Goal: Task Accomplishment & Management: Manage account settings

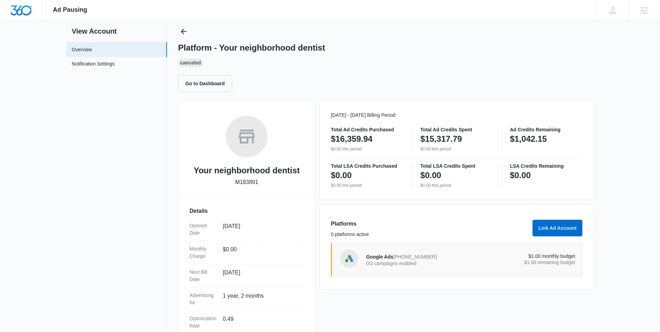
scroll to position [85, 0]
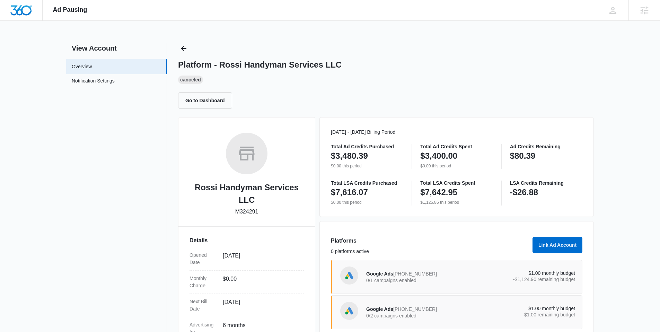
scroll to position [1, 0]
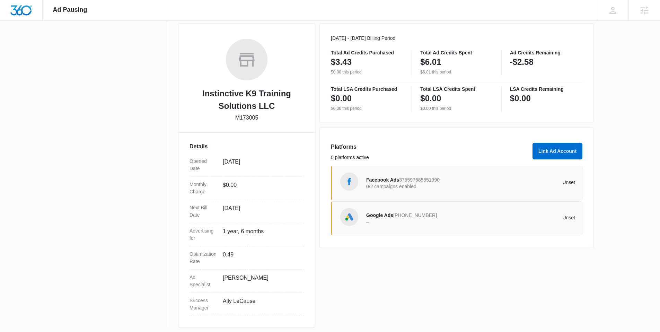
scroll to position [97, 0]
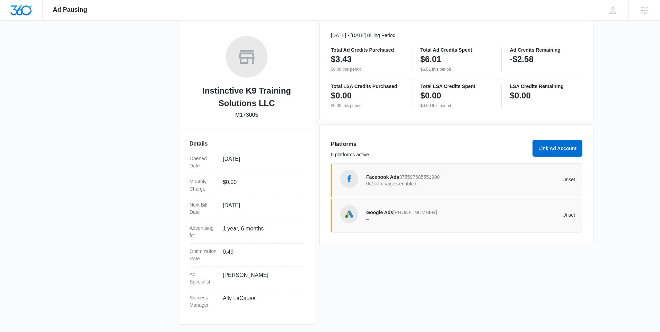
click at [473, 217] on div "Unset" at bounding box center [523, 215] width 105 height 6
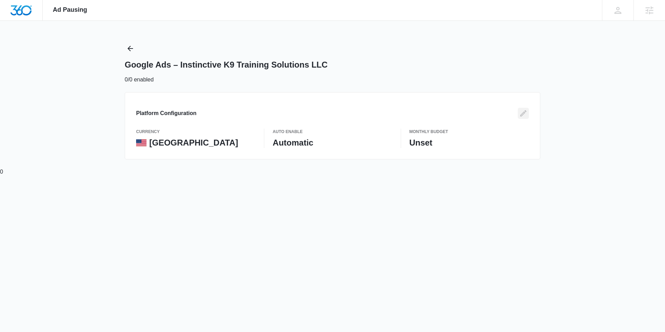
click at [526, 115] on icon "Edit" at bounding box center [523, 113] width 8 height 8
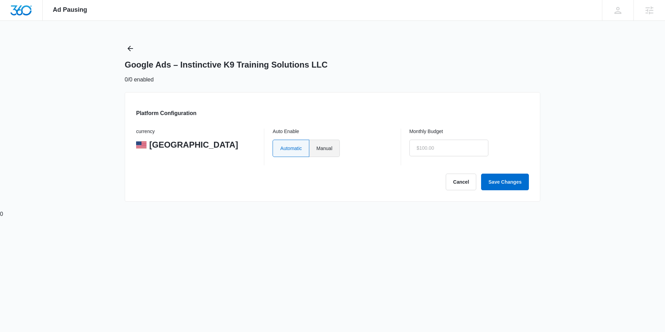
click at [342, 147] on div "Automatic Manual" at bounding box center [333, 148] width 120 height 17
click at [330, 148] on label "Manual" at bounding box center [324, 148] width 30 height 17
click at [317, 148] on input "Manual" at bounding box center [316, 148] width 0 height 0
radio input "true"
drag, startPoint x: 442, startPoint y: 158, endPoint x: 447, endPoint y: 154, distance: 6.4
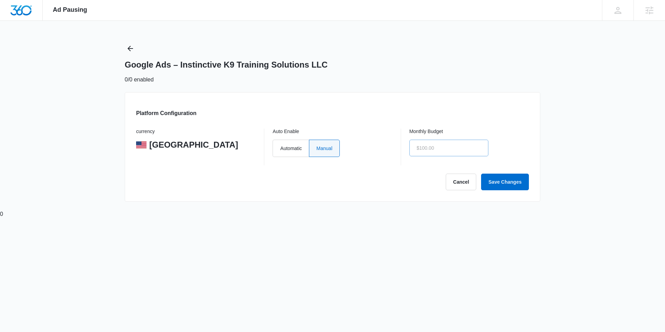
click at [442, 158] on div "Monthly Budget" at bounding box center [470, 147] width 120 height 37
click at [452, 145] on input "text" at bounding box center [449, 148] width 79 height 17
type input "$1.00"
click at [506, 182] on button "Save Changes" at bounding box center [505, 182] width 48 height 17
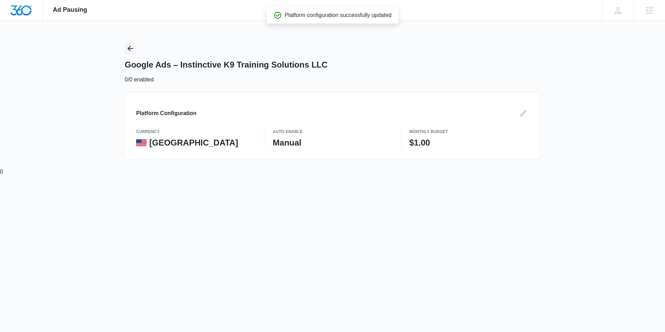
click at [128, 50] on icon "Back" at bounding box center [130, 48] width 8 height 8
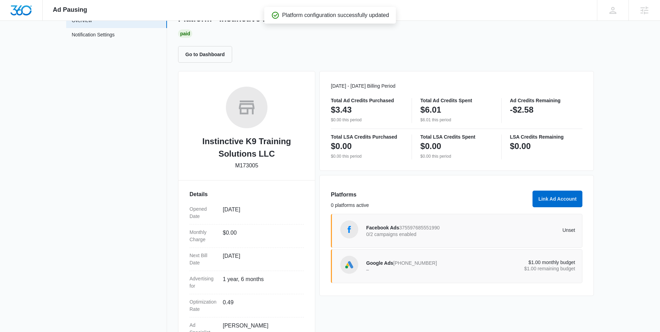
scroll to position [98, 0]
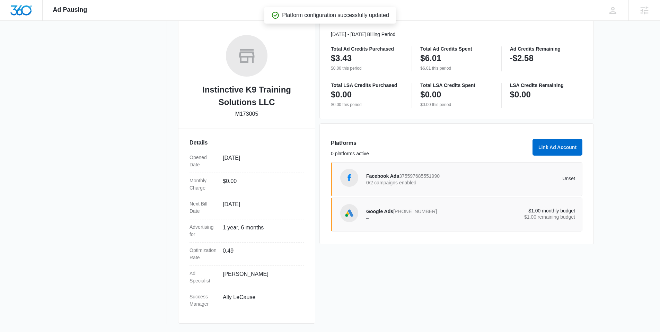
click at [532, 188] on div "Facebook Ads 375597685551990 0/2 campaigns enabled Unset" at bounding box center [470, 178] width 209 height 19
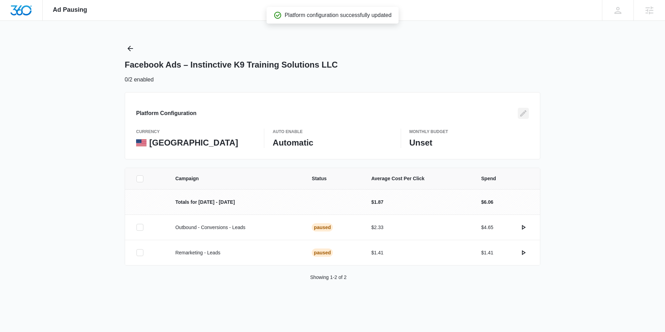
click at [525, 113] on icon "Edit" at bounding box center [523, 113] width 8 height 8
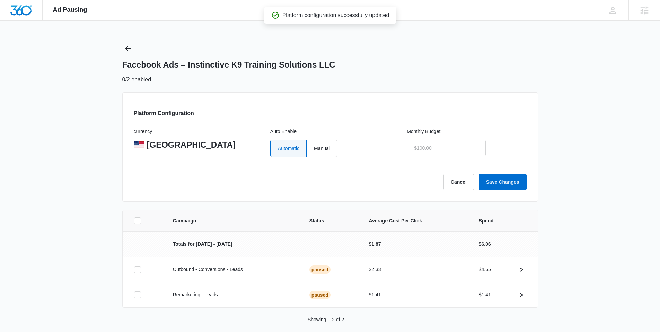
type input "$0.00"
click at [326, 147] on label "Manual" at bounding box center [322, 148] width 30 height 17
click at [314, 148] on input "Manual" at bounding box center [314, 148] width 0 height 0
radio input "true"
click at [446, 134] on div "Monthly Budget $0.00" at bounding box center [467, 147] width 120 height 37
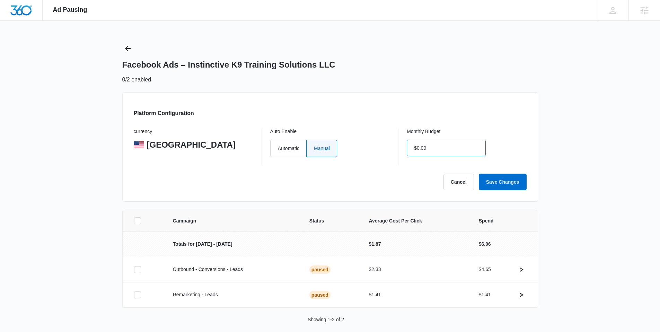
click at [446, 141] on input "$0.00" at bounding box center [446, 148] width 79 height 17
type input "$1.00"
click at [486, 179] on button "Save Changes" at bounding box center [503, 182] width 48 height 17
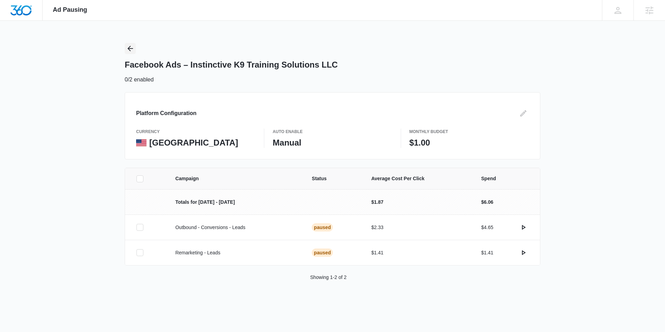
click at [131, 51] on icon "Back" at bounding box center [130, 48] width 8 height 8
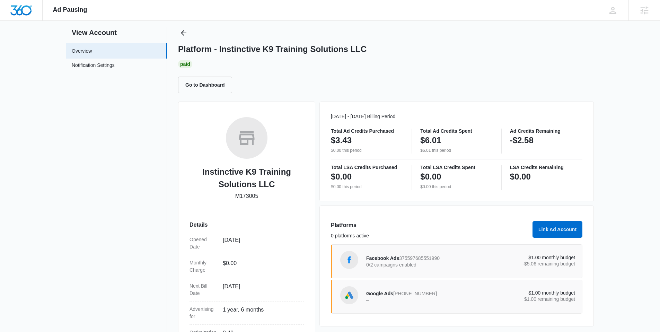
scroll to position [24, 0]
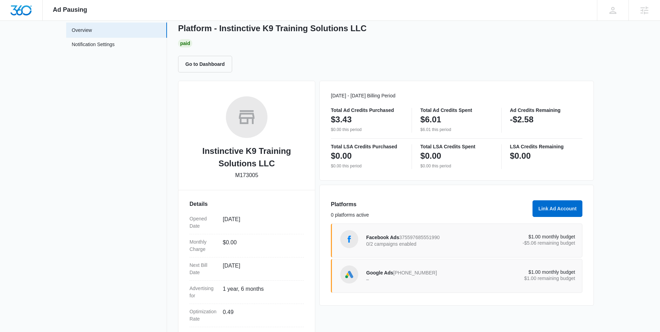
scroll to position [9, 0]
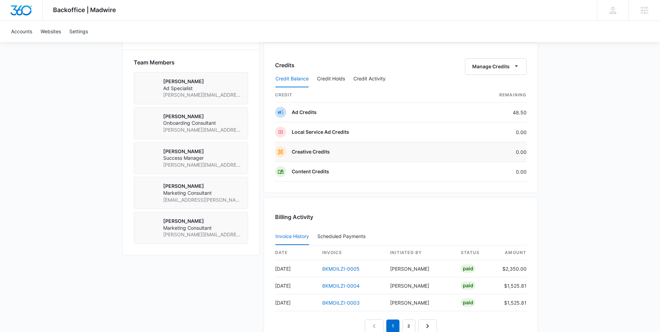
scroll to position [490, 0]
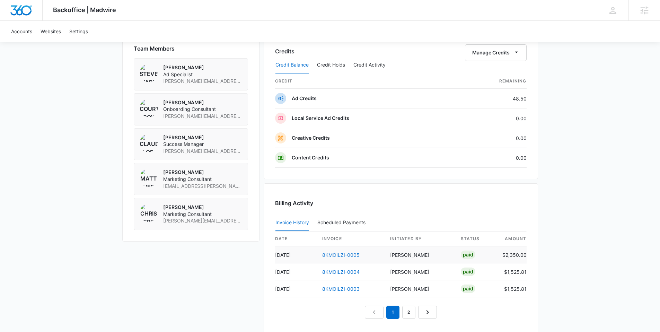
click at [341, 257] on td "8KMOILZI-0005" at bounding box center [351, 254] width 68 height 17
click at [341, 254] on link "8KMOILZI-0005" at bounding box center [340, 255] width 37 height 6
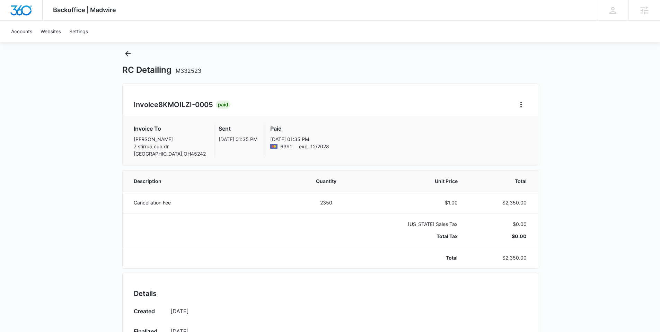
scroll to position [20, 0]
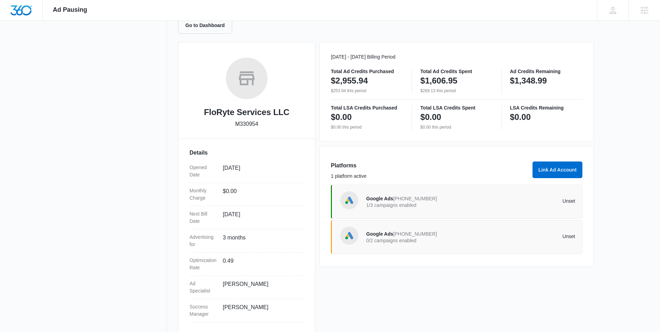
scroll to position [81, 0]
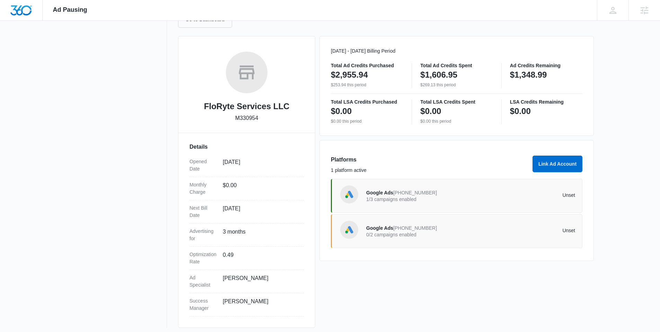
click at [428, 199] on p "1/3 campaigns enabled" at bounding box center [418, 199] width 105 height 5
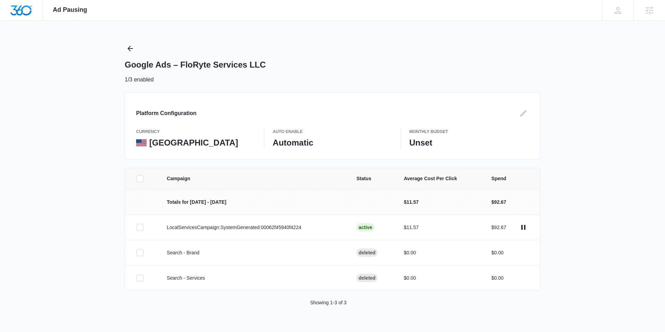
click at [136, 50] on div "Google Ads – FloRyte Services LLC 1/3 enabled" at bounding box center [333, 63] width 416 height 41
click at [131, 50] on icon "Back" at bounding box center [130, 48] width 8 height 8
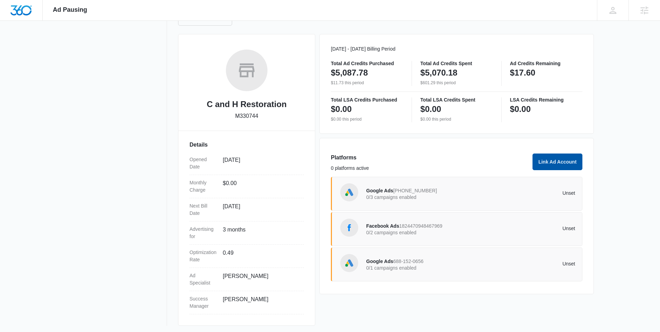
scroll to position [85, 0]
